Goal: Check status

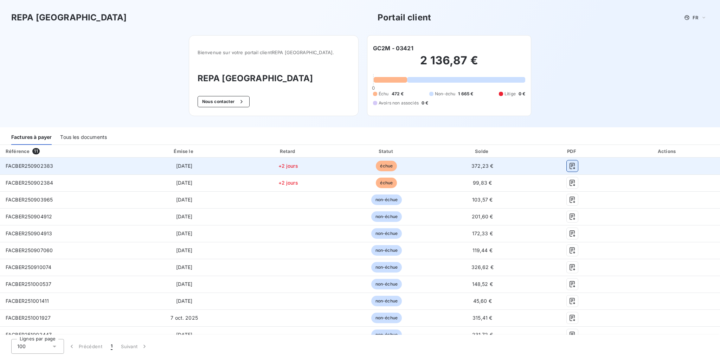
click at [569, 166] on icon "button" at bounding box center [572, 165] width 7 height 7
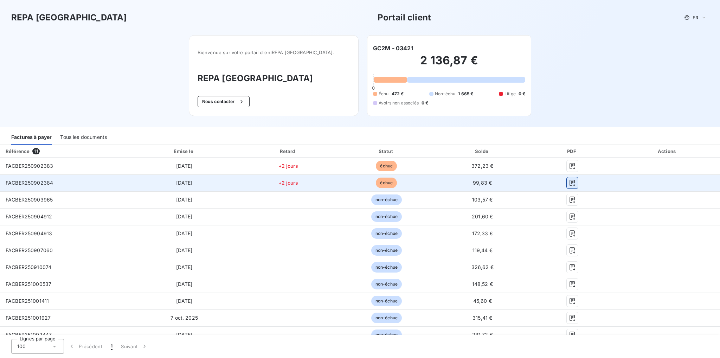
click at [569, 182] on icon "button" at bounding box center [572, 182] width 7 height 7
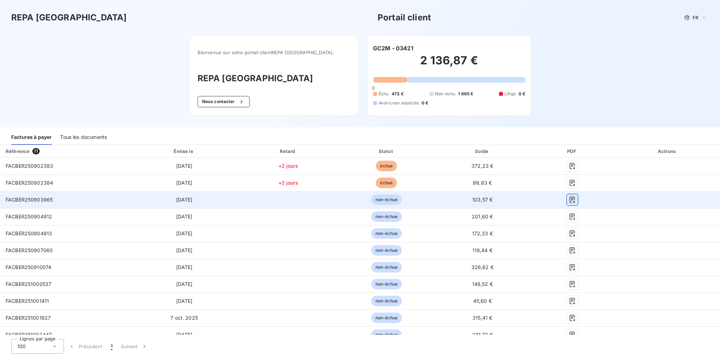
click at [569, 199] on icon "button" at bounding box center [571, 199] width 5 height 6
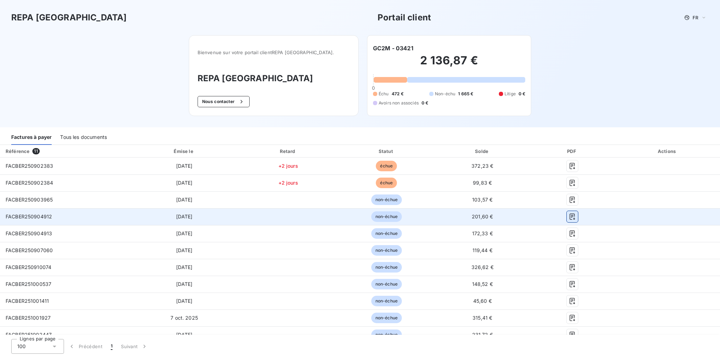
click at [569, 217] on icon "button" at bounding box center [572, 216] width 7 height 7
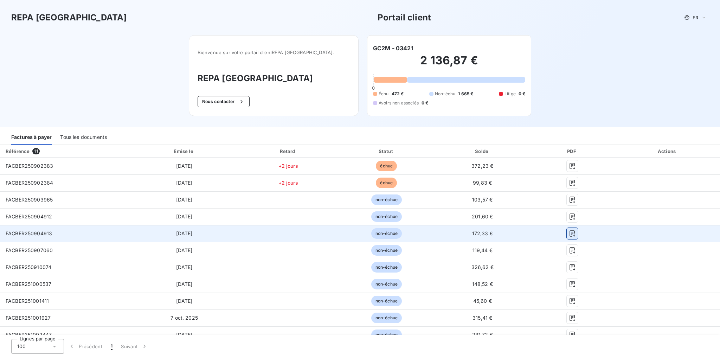
click at [569, 232] on icon "button" at bounding box center [571, 233] width 5 height 6
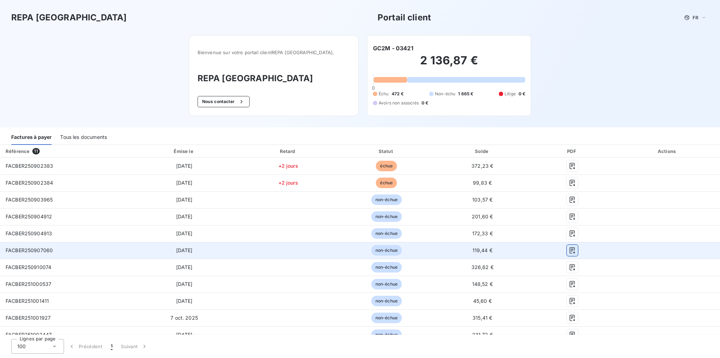
click at [569, 250] on icon "button" at bounding box center [572, 250] width 7 height 7
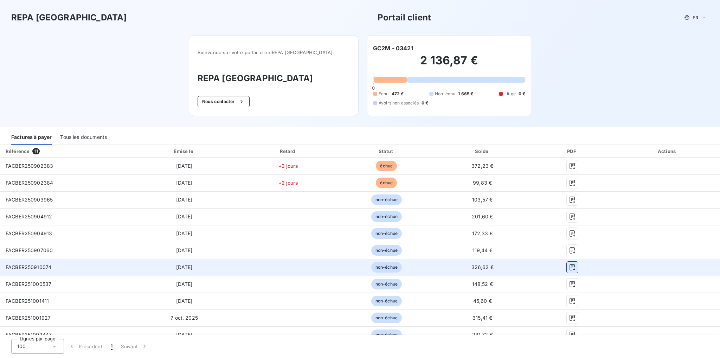
click at [569, 267] on icon "button" at bounding box center [572, 267] width 7 height 7
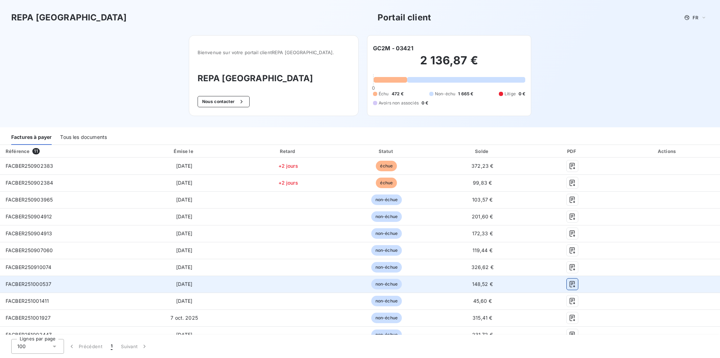
click at [569, 280] on icon "button" at bounding box center [572, 283] width 7 height 7
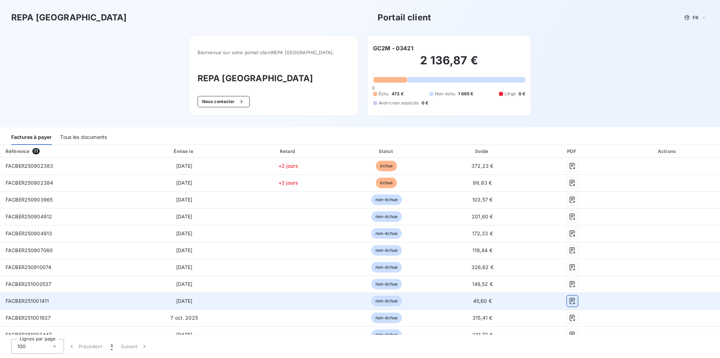
click at [570, 301] on icon "button" at bounding box center [572, 300] width 7 height 7
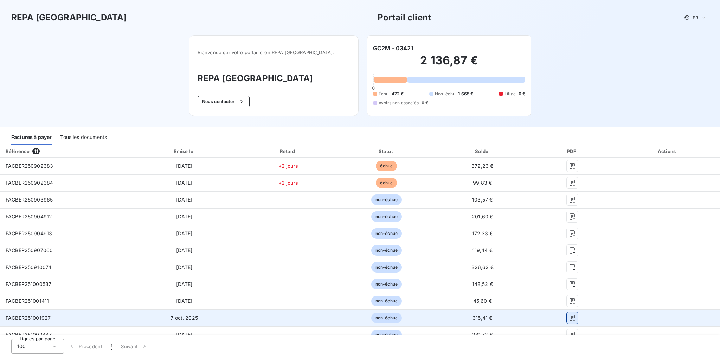
click at [569, 319] on icon "button" at bounding box center [572, 317] width 7 height 7
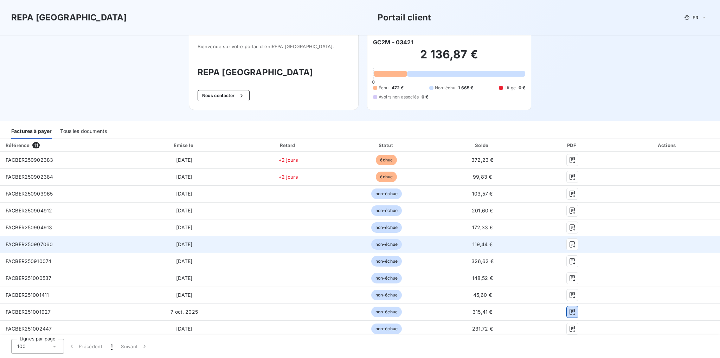
scroll to position [8, 0]
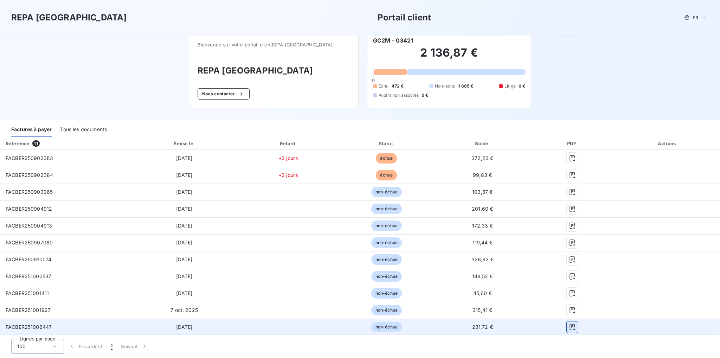
click at [569, 328] on icon "button" at bounding box center [572, 326] width 7 height 7
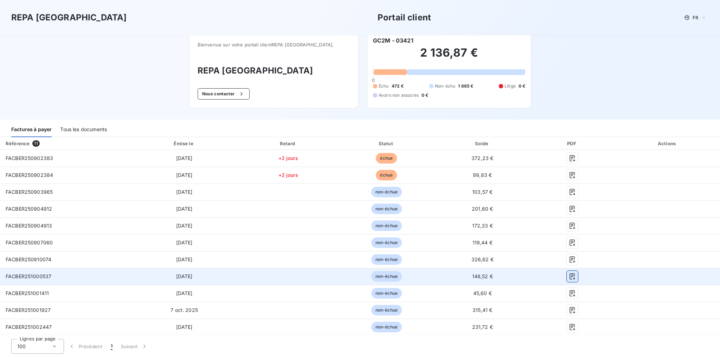
click at [569, 276] on icon "button" at bounding box center [572, 276] width 7 height 7
